Goal: Transaction & Acquisition: Purchase product/service

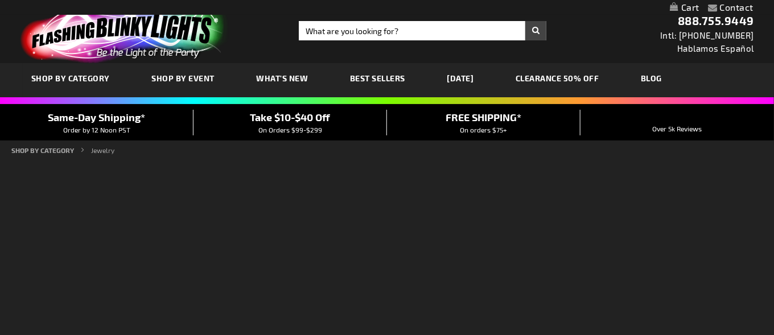
click at [70, 83] on span "SHOP BY CATEGORY" at bounding box center [70, 78] width 79 height 10
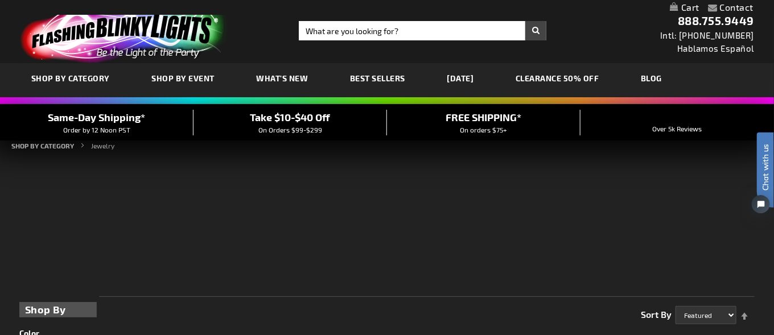
click at [71, 83] on span "SHOP BY CATEGORY" at bounding box center [70, 78] width 79 height 10
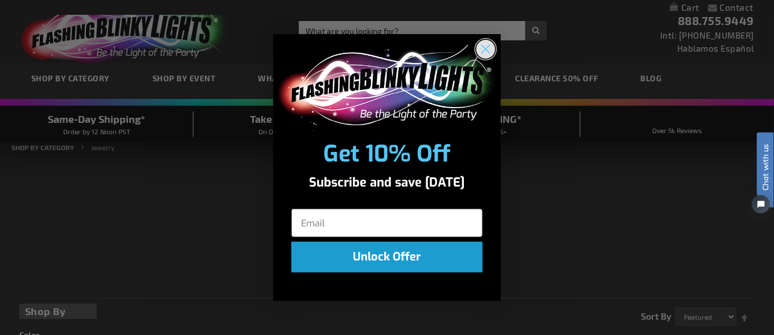
click at [488, 50] on circle "Close dialog" at bounding box center [485, 49] width 19 height 19
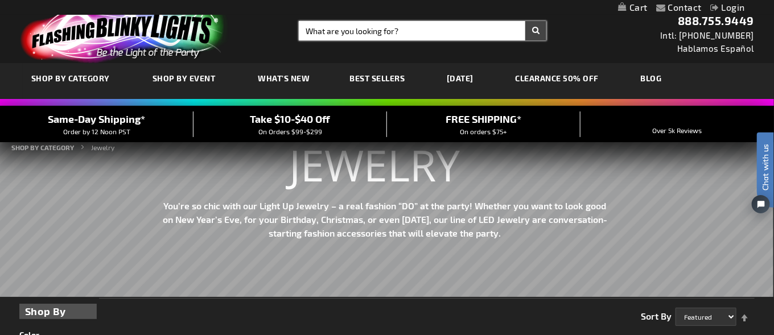
click at [393, 30] on input "Search" at bounding box center [423, 30] width 248 height 19
type input "western tie"
click at [525, 21] on button "Search" at bounding box center [535, 30] width 21 height 19
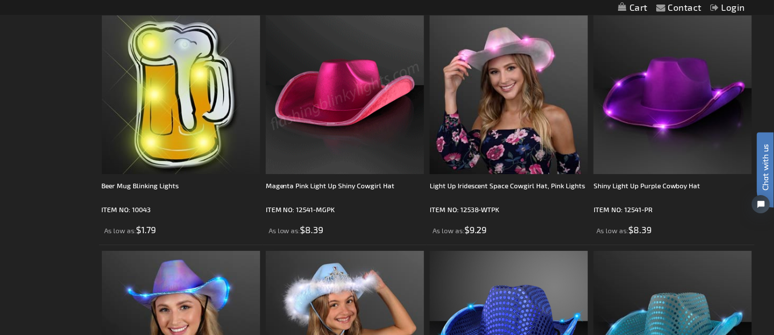
scroll to position [3301, 0]
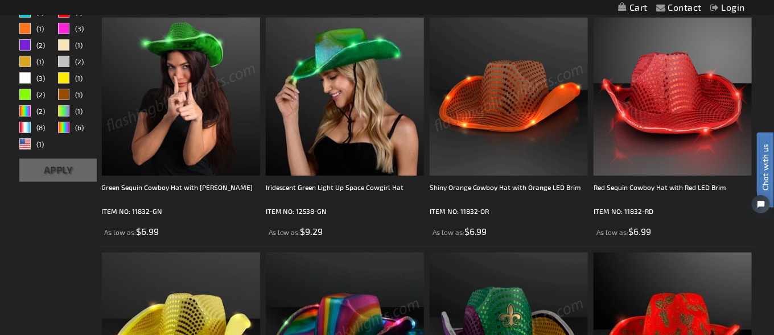
scroll to position [114, 0]
